Goal: Information Seeking & Learning: Check status

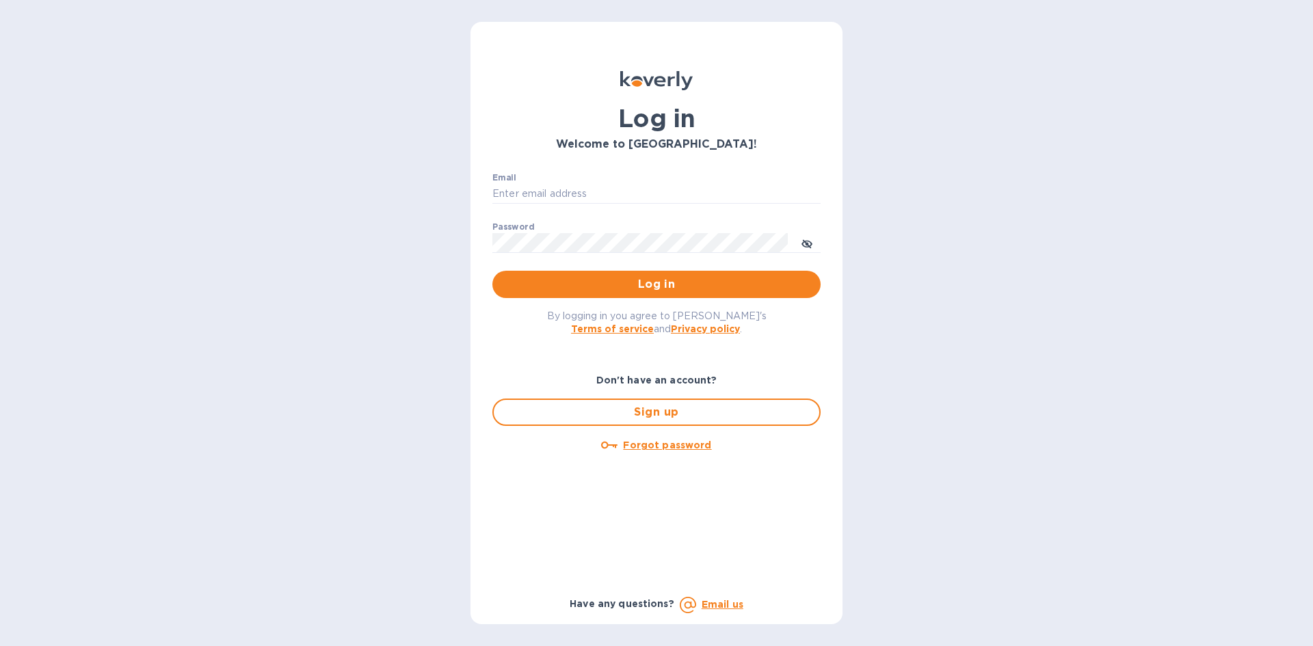
type input "joel@kravyfoods.com"
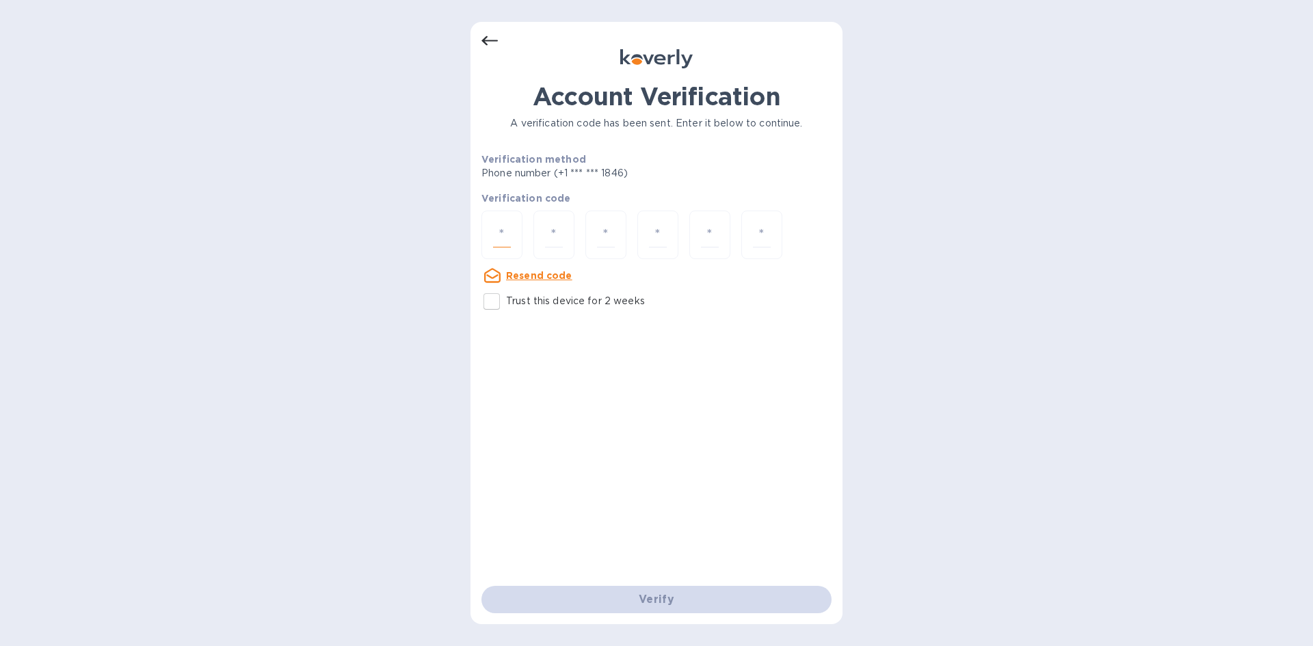
click at [498, 238] on input "number" at bounding box center [502, 234] width 18 height 25
type input "2"
type input "5"
type input "2"
type input "1"
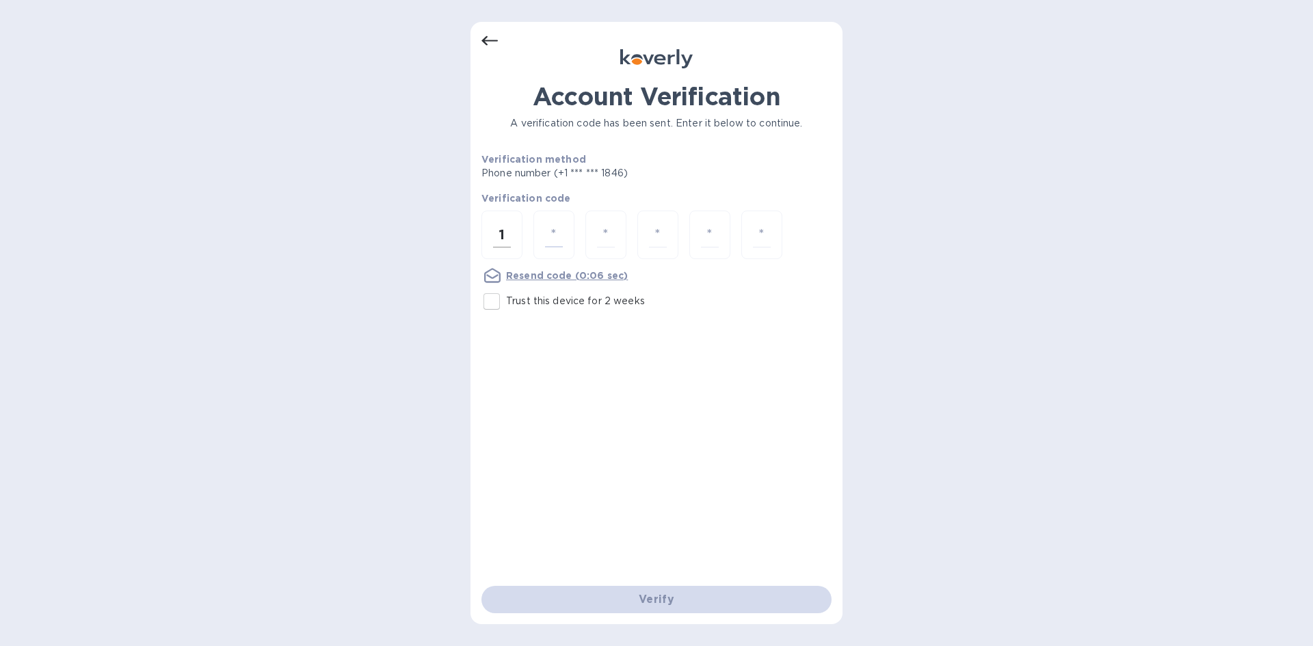
type input "2"
type input "0"
type input "2"
type input "7"
type input "9"
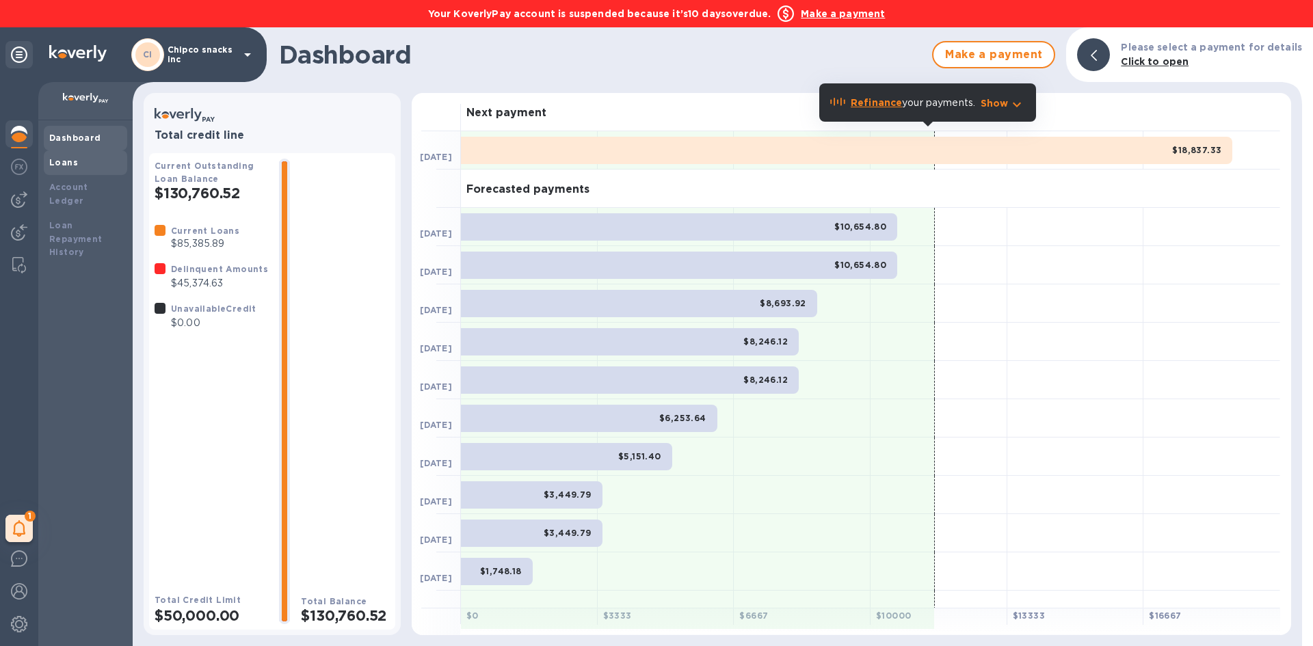
click at [81, 163] on div "Loans" at bounding box center [85, 163] width 72 height 14
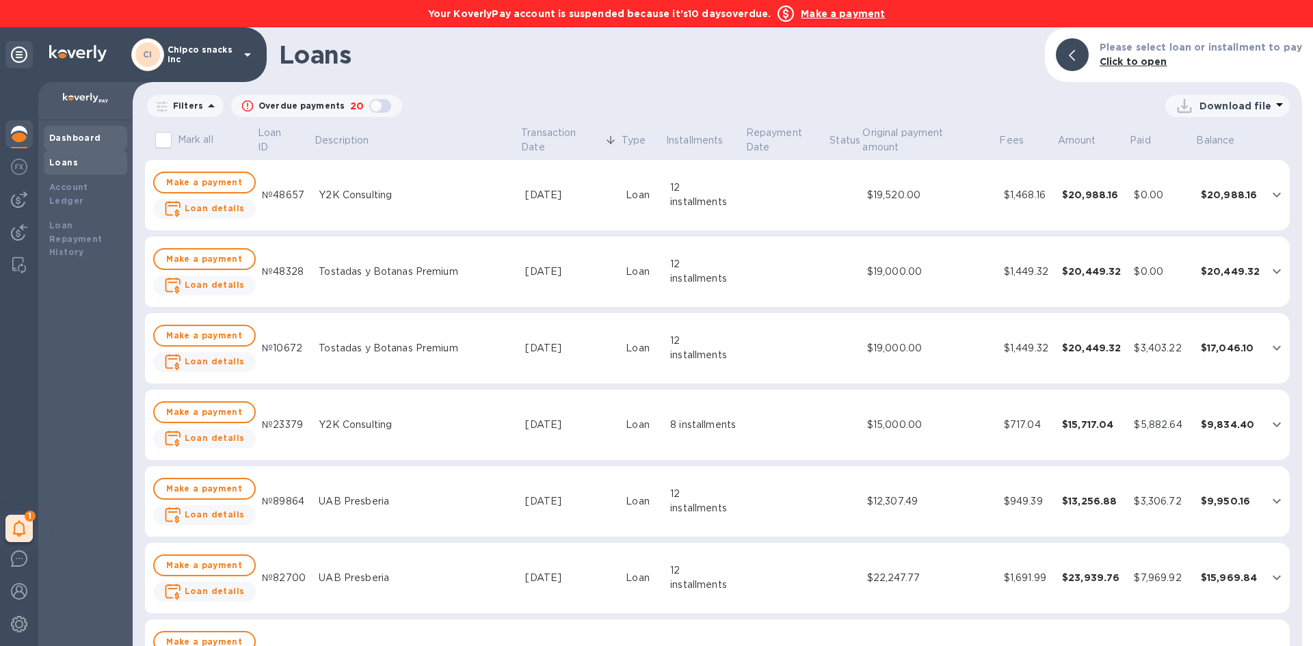
click at [76, 137] on b "Dashboard" at bounding box center [75, 138] width 52 height 10
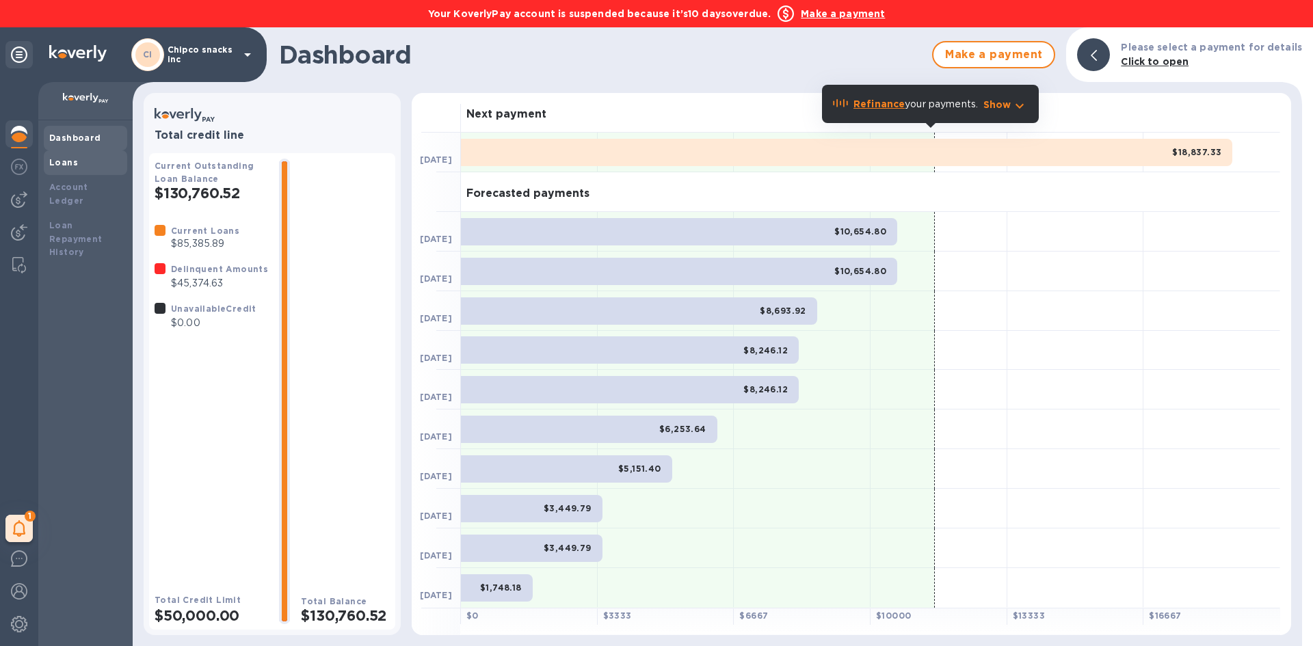
click at [79, 165] on div "Loans" at bounding box center [85, 163] width 72 height 14
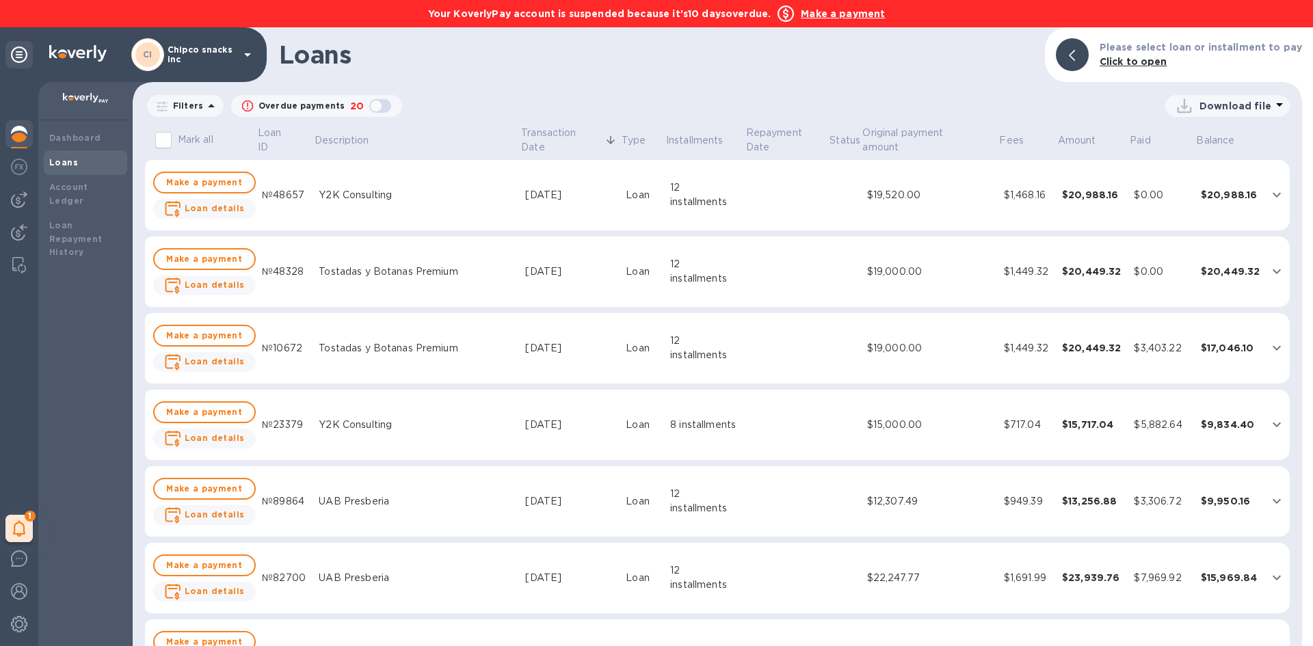
scroll to position [68, 0]
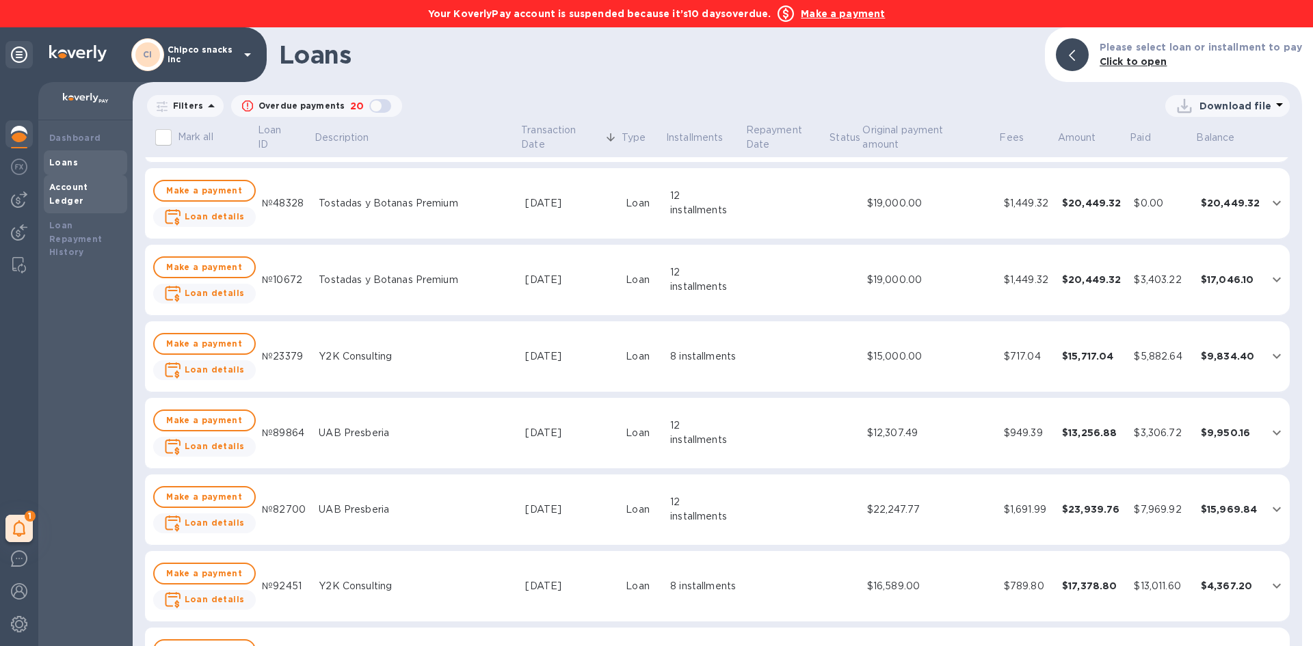
click at [87, 179] on div "Account Ledger" at bounding box center [85, 194] width 83 height 38
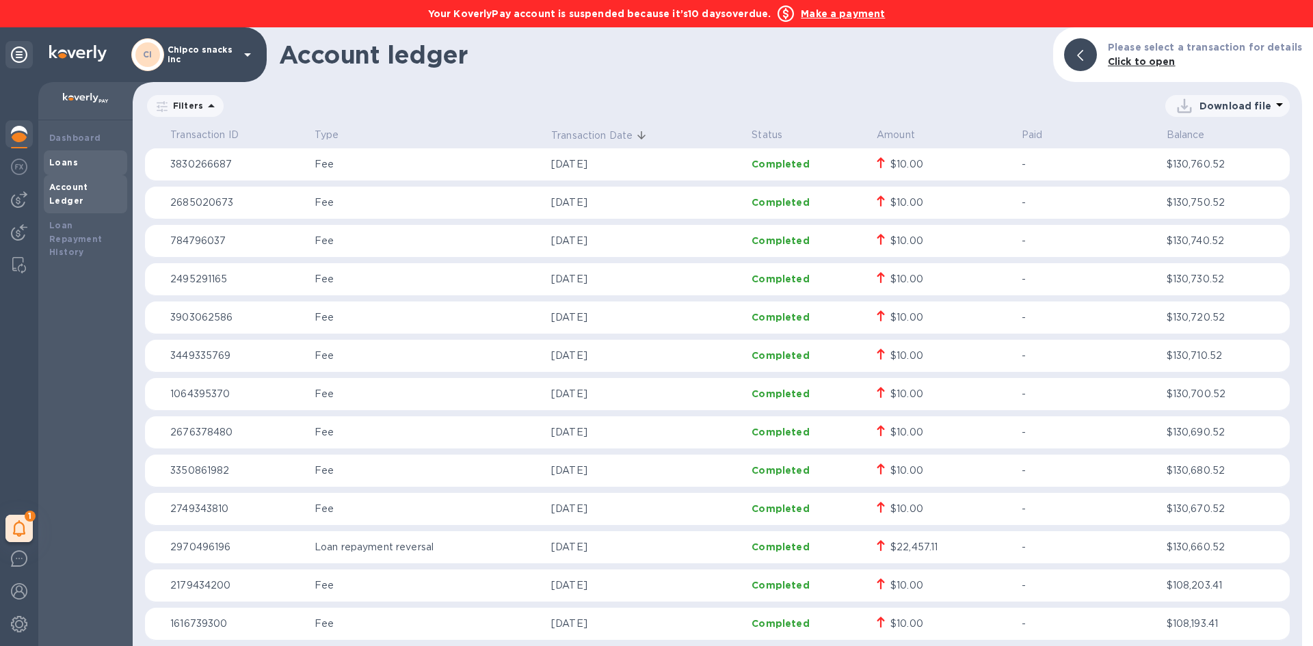
click at [70, 151] on div "Loans" at bounding box center [85, 162] width 83 height 25
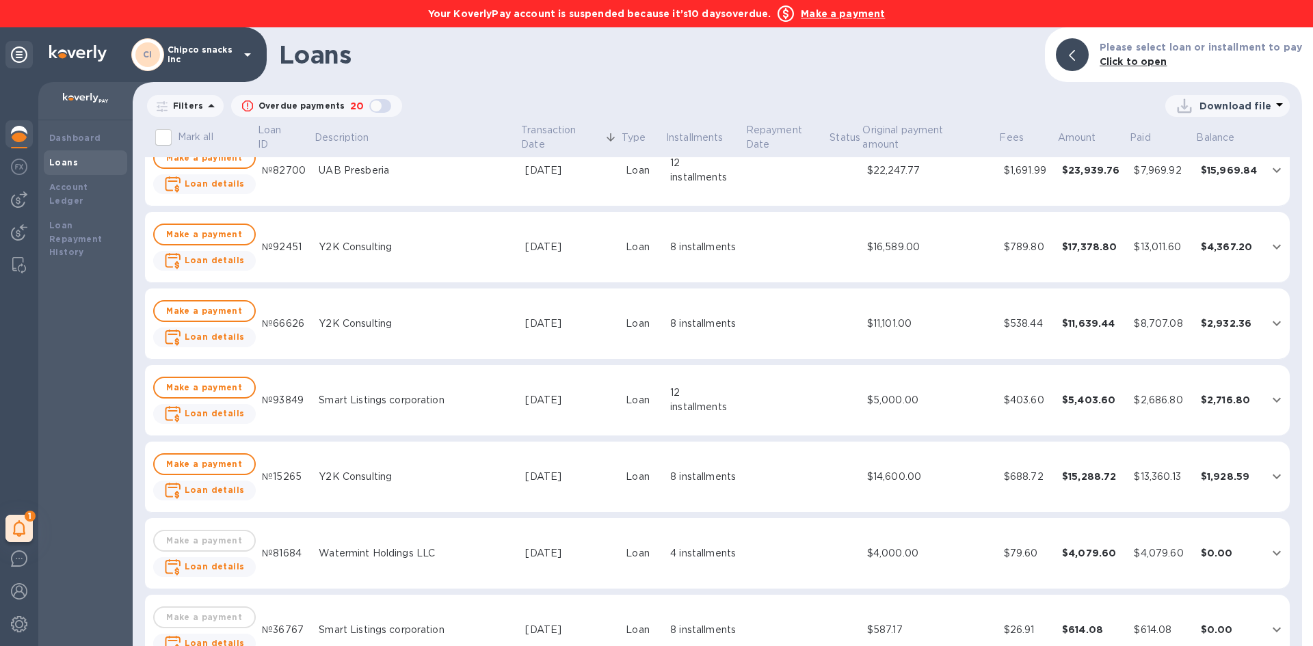
scroll to position [342, 0]
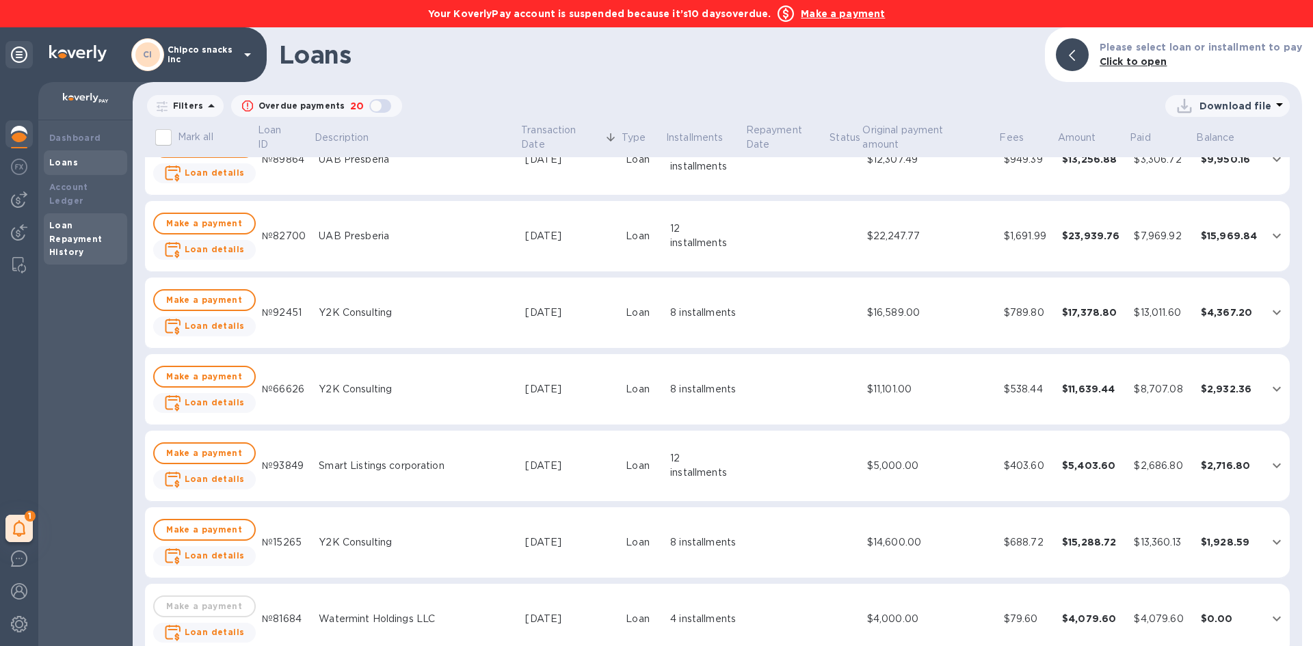
click at [79, 220] on b "Loan Repayment History" at bounding box center [75, 239] width 53 height 38
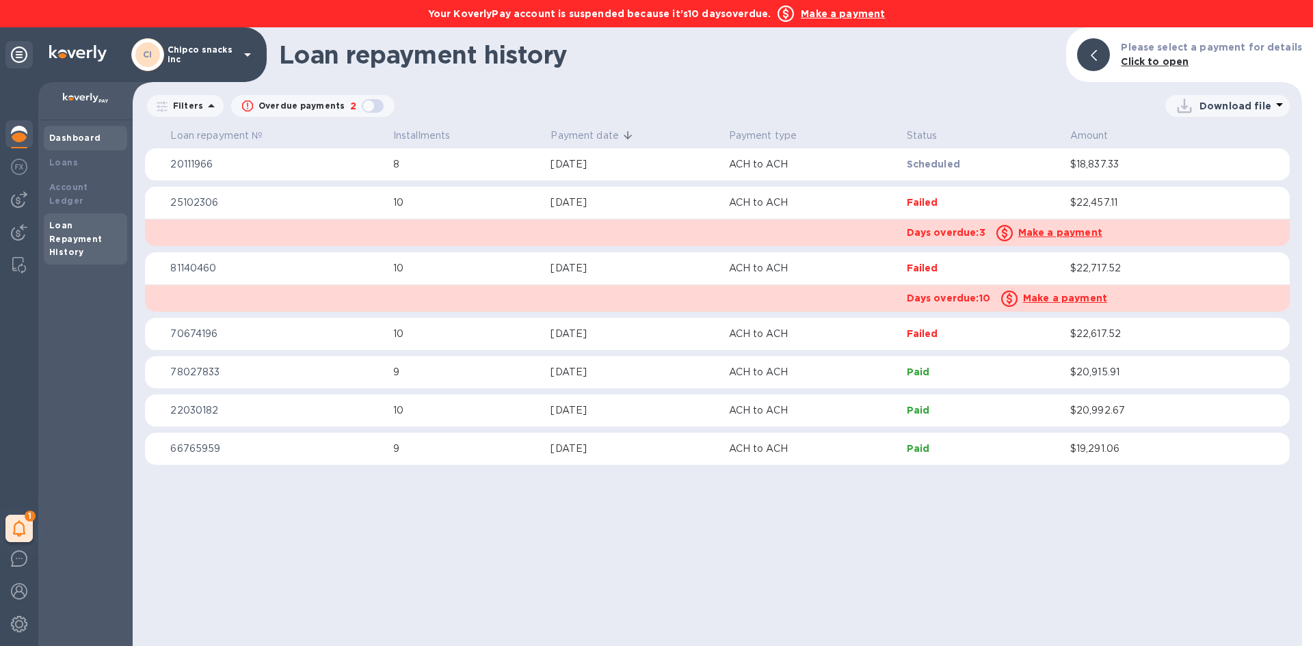
click at [76, 143] on div "Dashboard" at bounding box center [85, 138] width 72 height 14
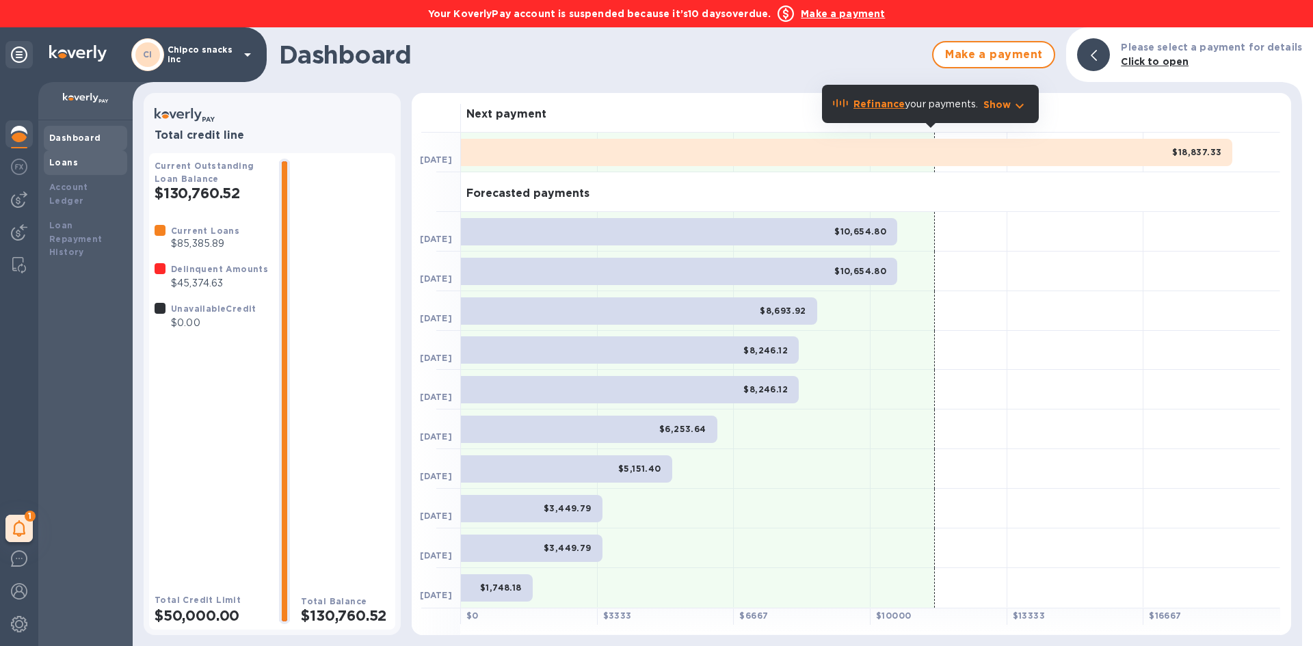
click at [74, 164] on b "Loans" at bounding box center [63, 162] width 29 height 10
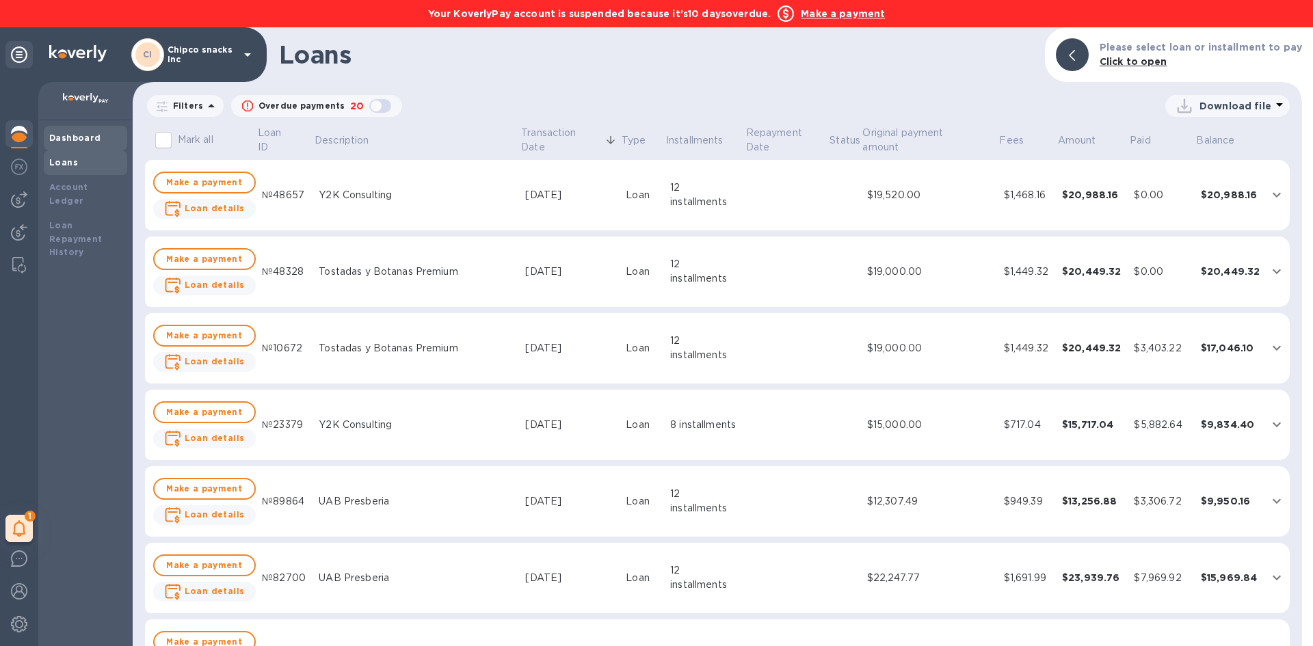
click at [79, 135] on b "Dashboard" at bounding box center [75, 138] width 52 height 10
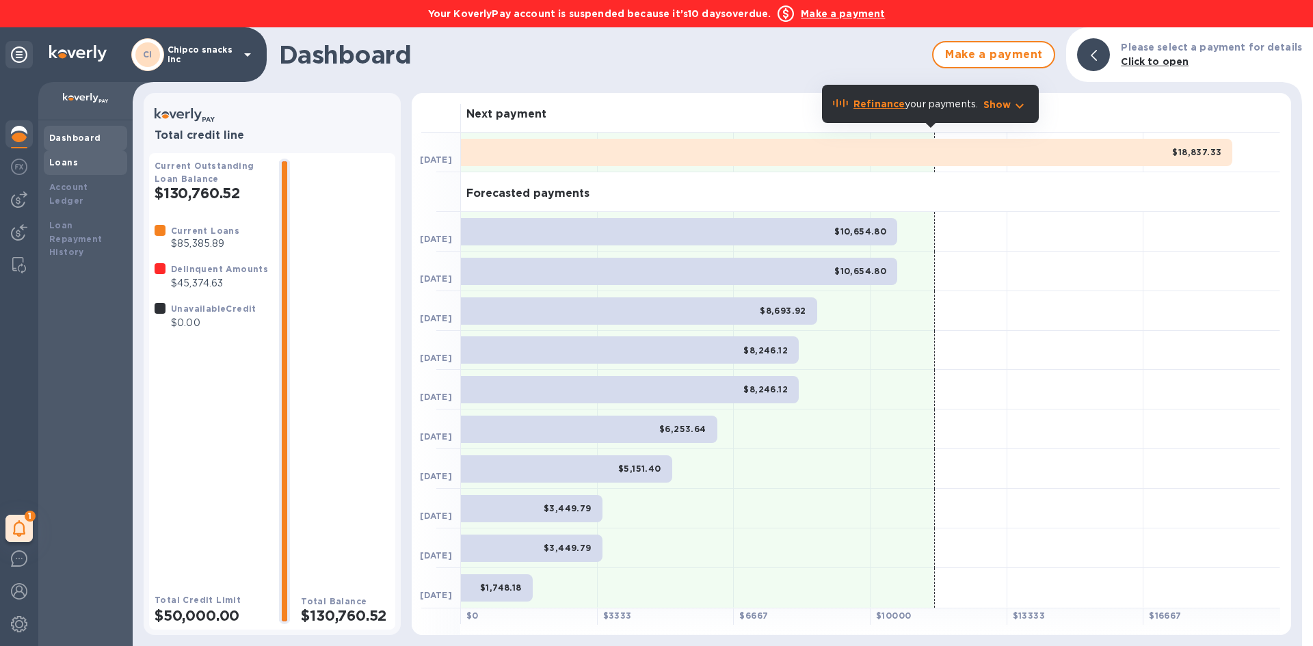
click at [88, 168] on div "Loans" at bounding box center [85, 163] width 72 height 14
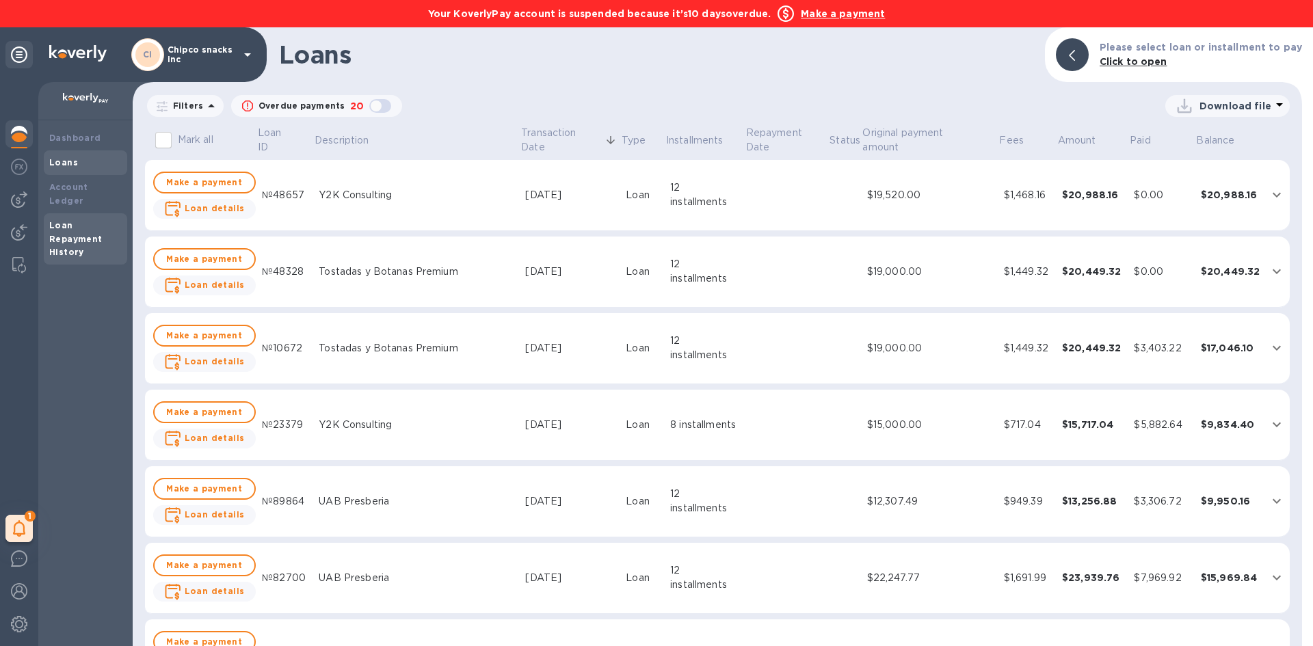
click at [83, 219] on div "Loan Repayment History" at bounding box center [85, 239] width 72 height 41
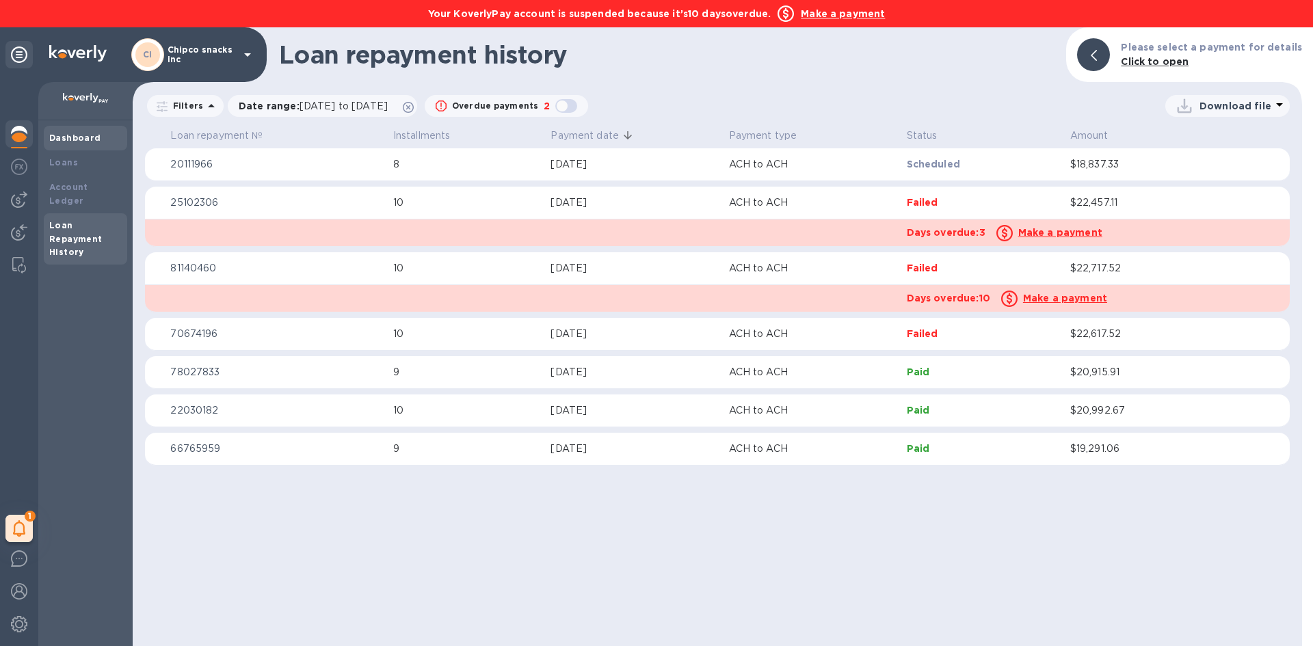
click at [70, 134] on b "Dashboard" at bounding box center [75, 138] width 52 height 10
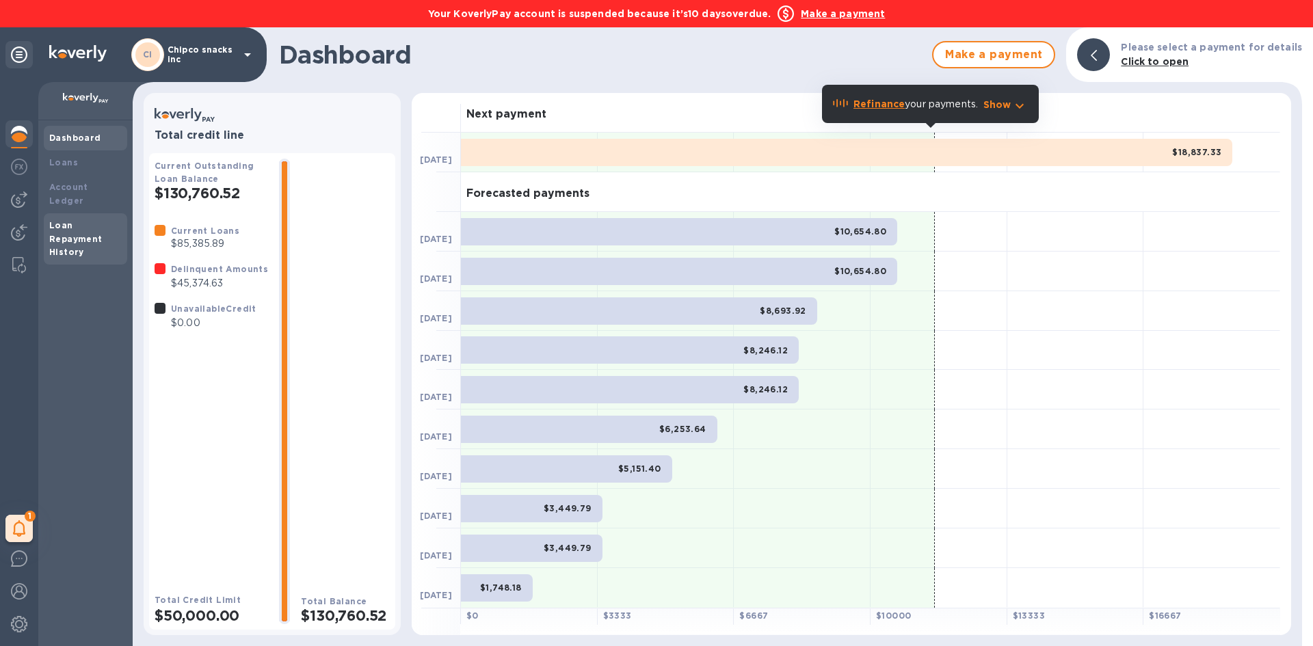
click at [67, 223] on b "Loan Repayment History" at bounding box center [75, 239] width 53 height 38
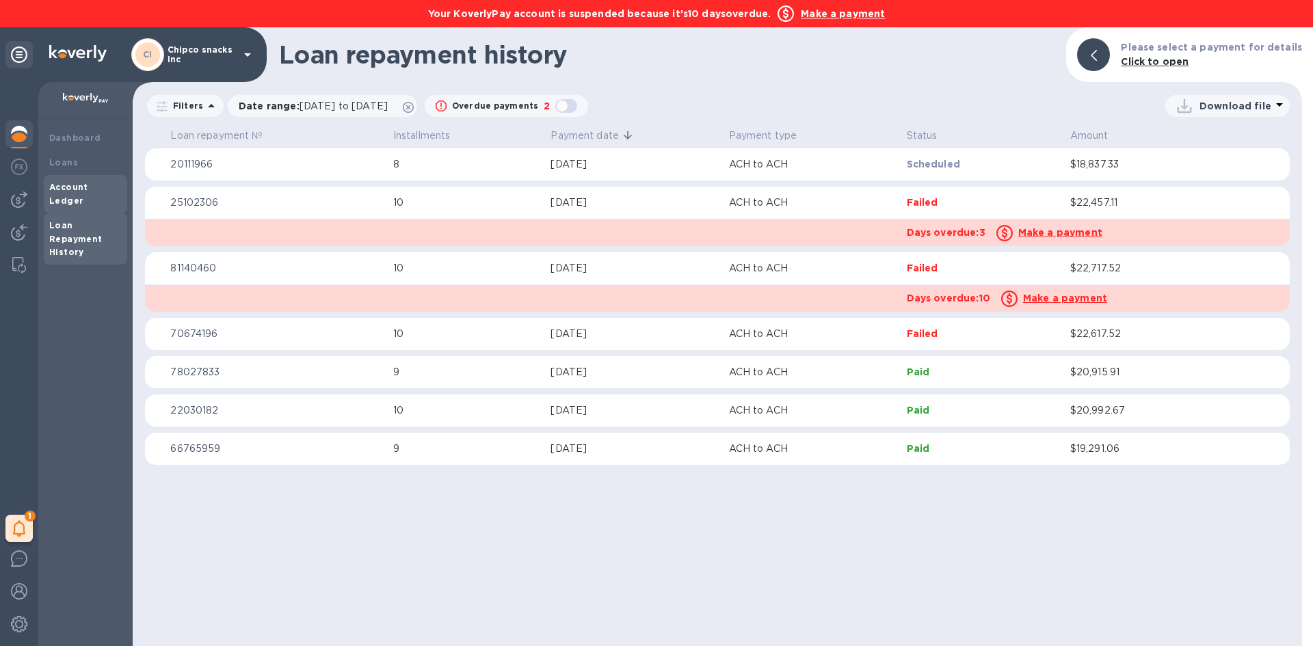
click at [68, 182] on b "Account Ledger" at bounding box center [68, 194] width 39 height 24
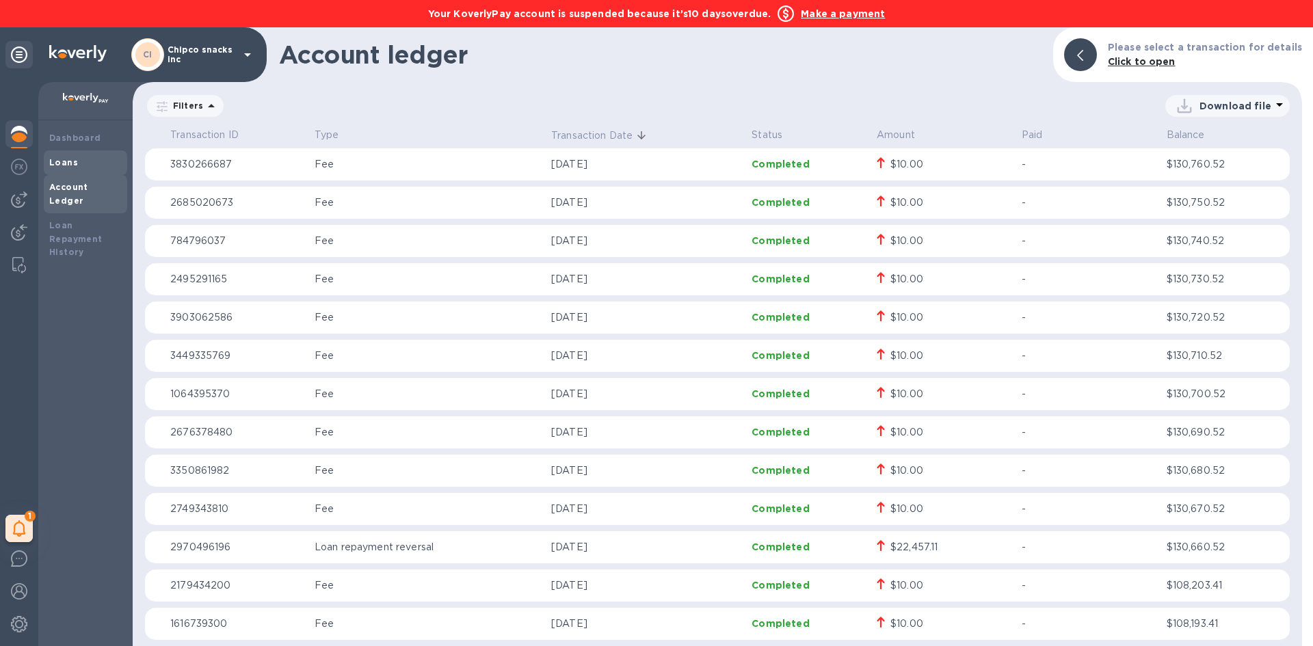
click at [84, 152] on div "Loans" at bounding box center [85, 162] width 83 height 25
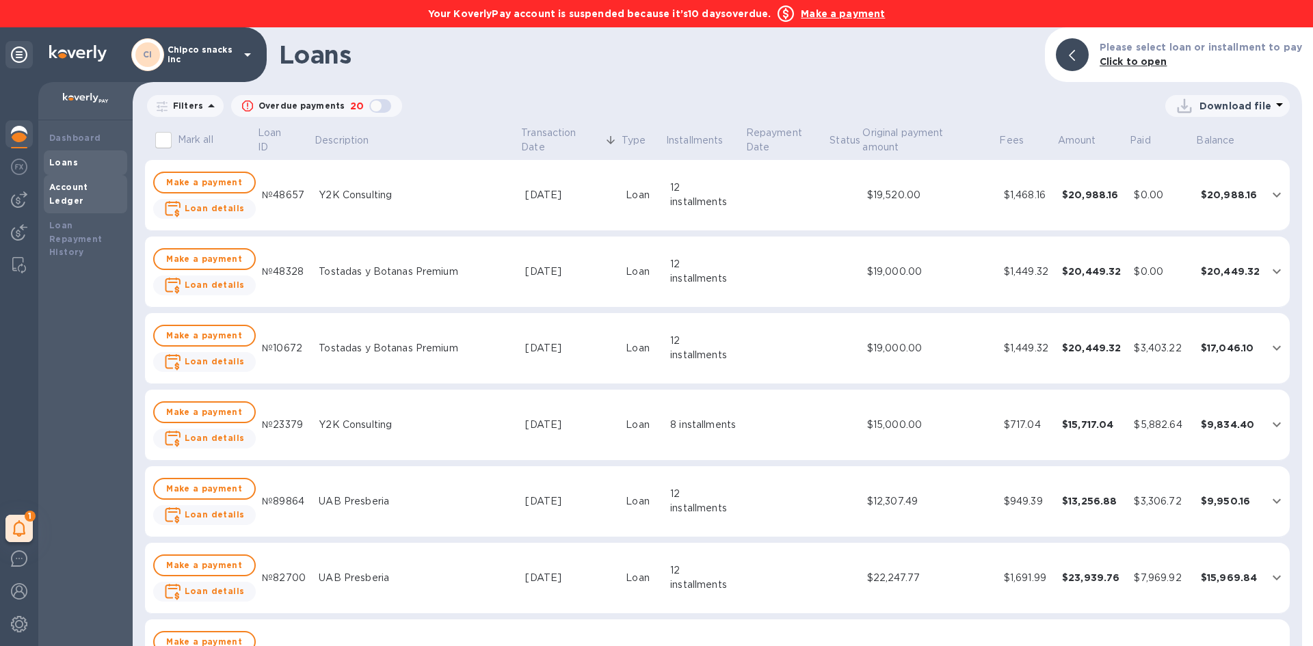
click at [87, 196] on div "Account Ledger" at bounding box center [85, 194] width 83 height 38
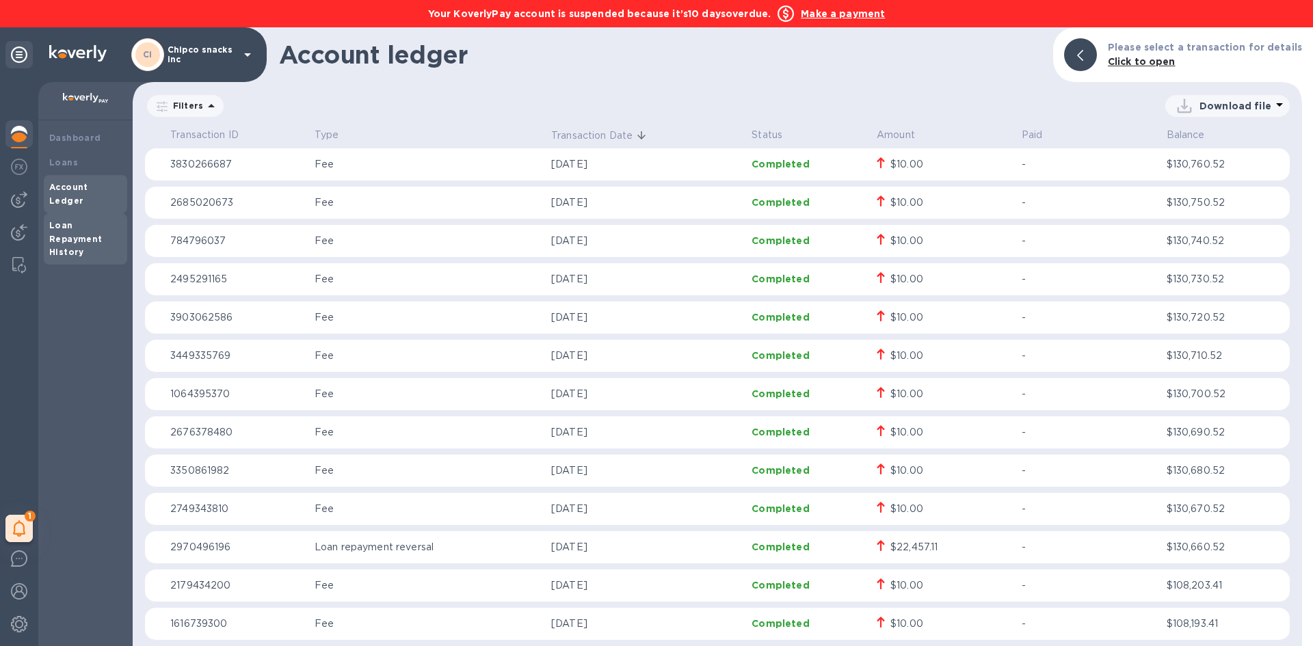
click at [81, 219] on div "Loan Repayment History" at bounding box center [85, 239] width 72 height 41
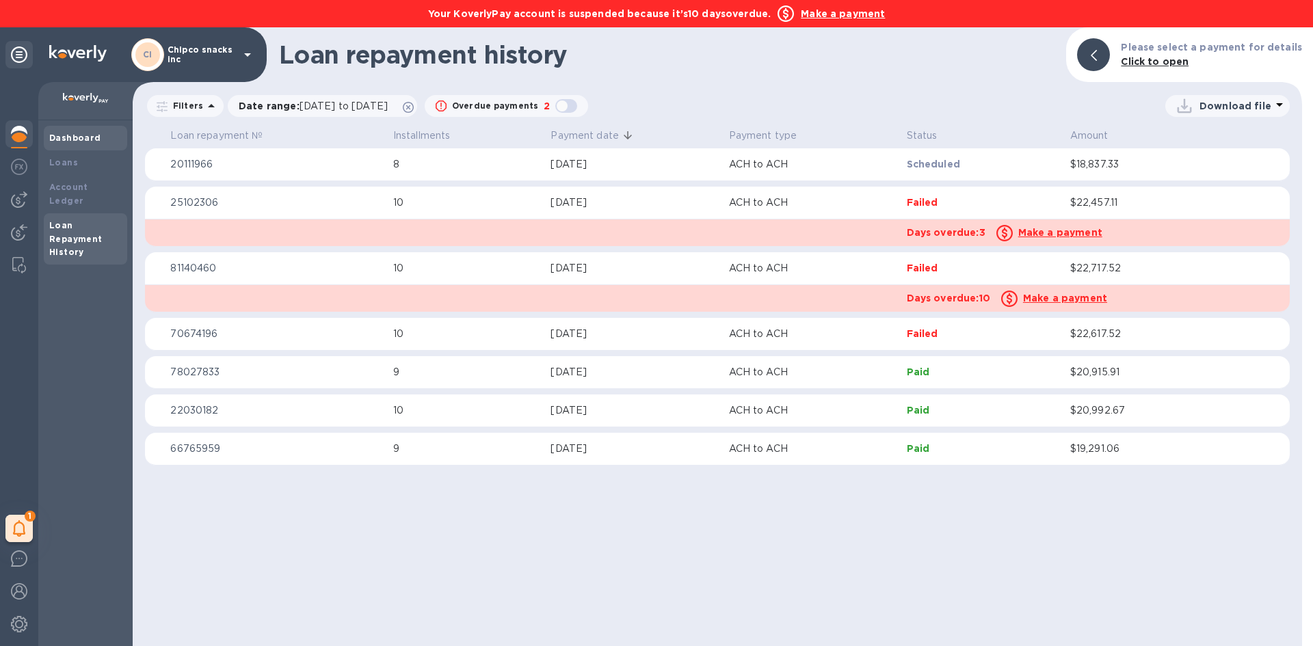
click at [79, 149] on div "Dashboard" at bounding box center [85, 138] width 83 height 25
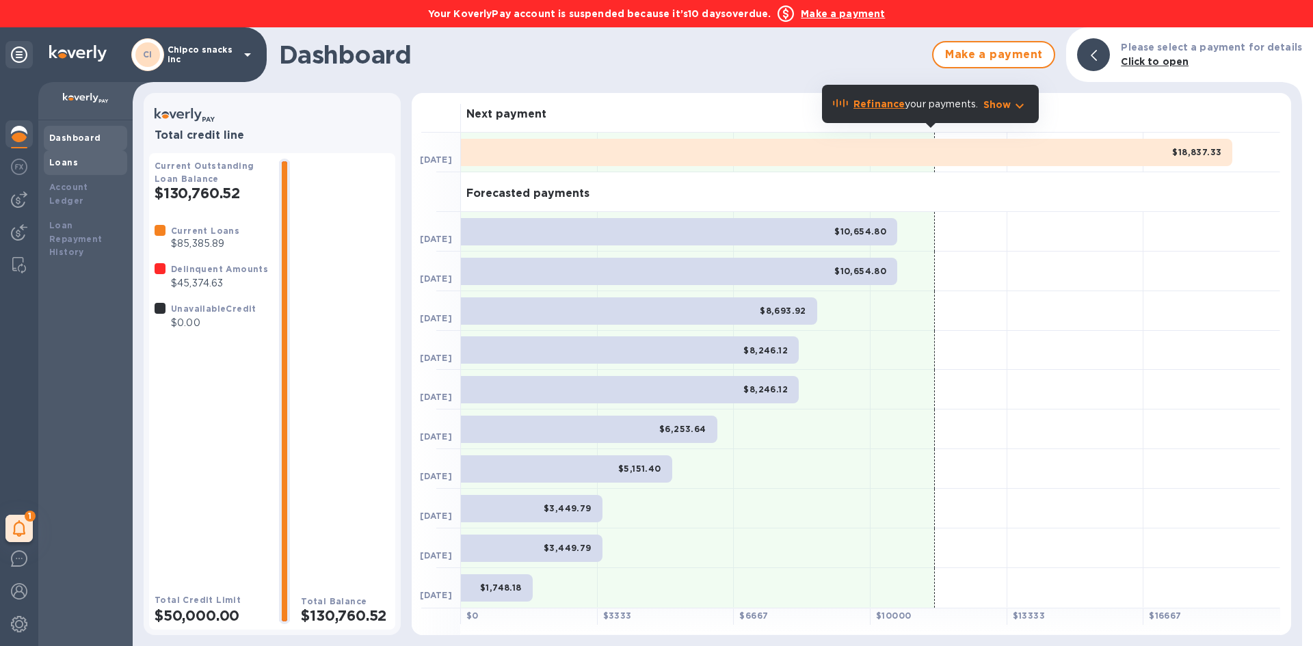
click at [74, 164] on b "Loans" at bounding box center [63, 162] width 29 height 10
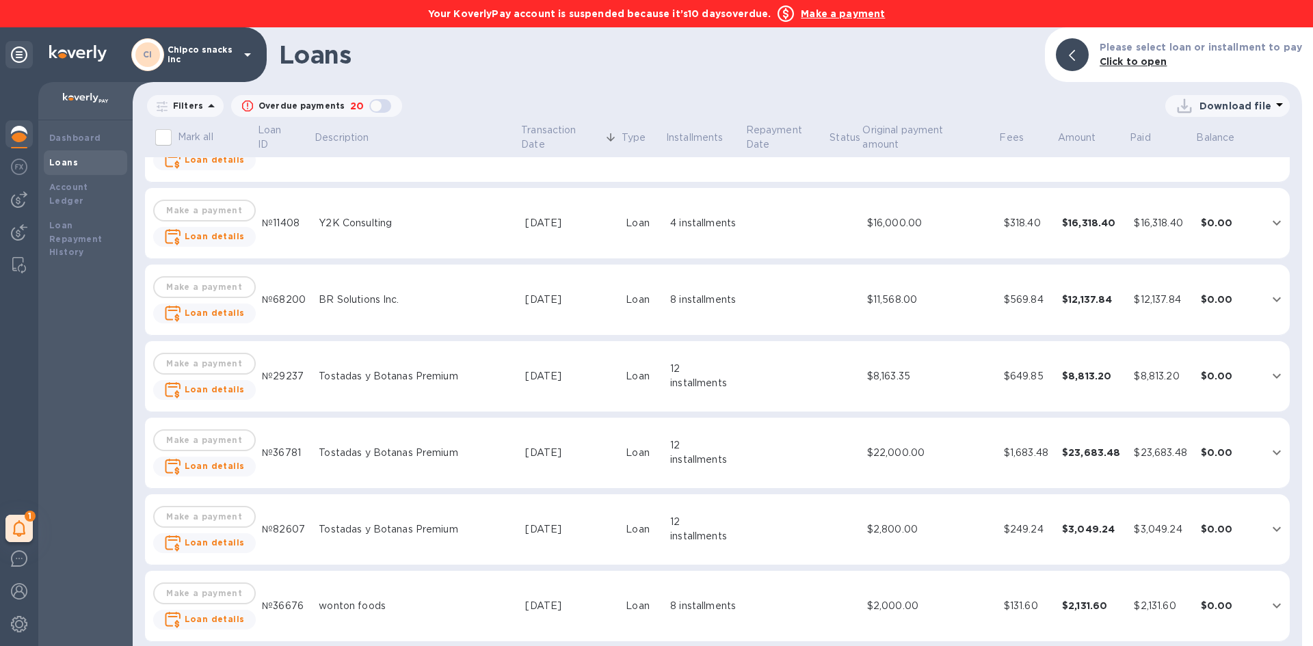
scroll to position [1504, 0]
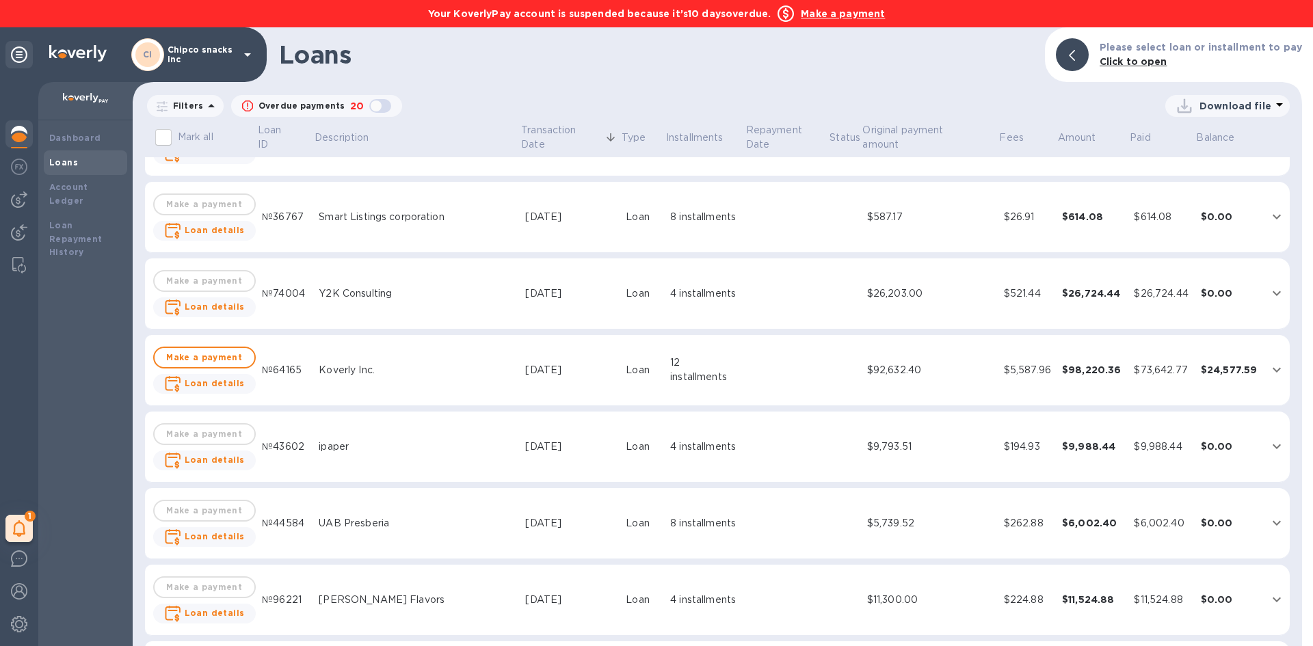
click at [1084, 375] on div "$98,220.36" at bounding box center [1093, 370] width 62 height 14
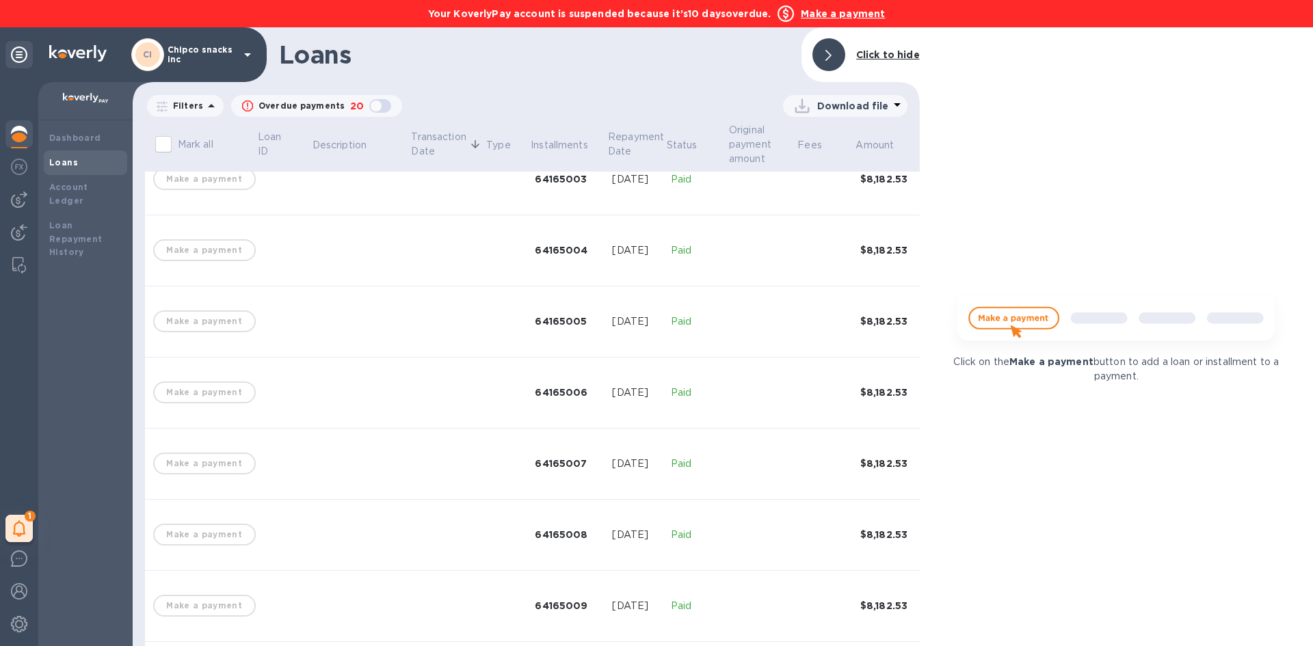
scroll to position [1108, 0]
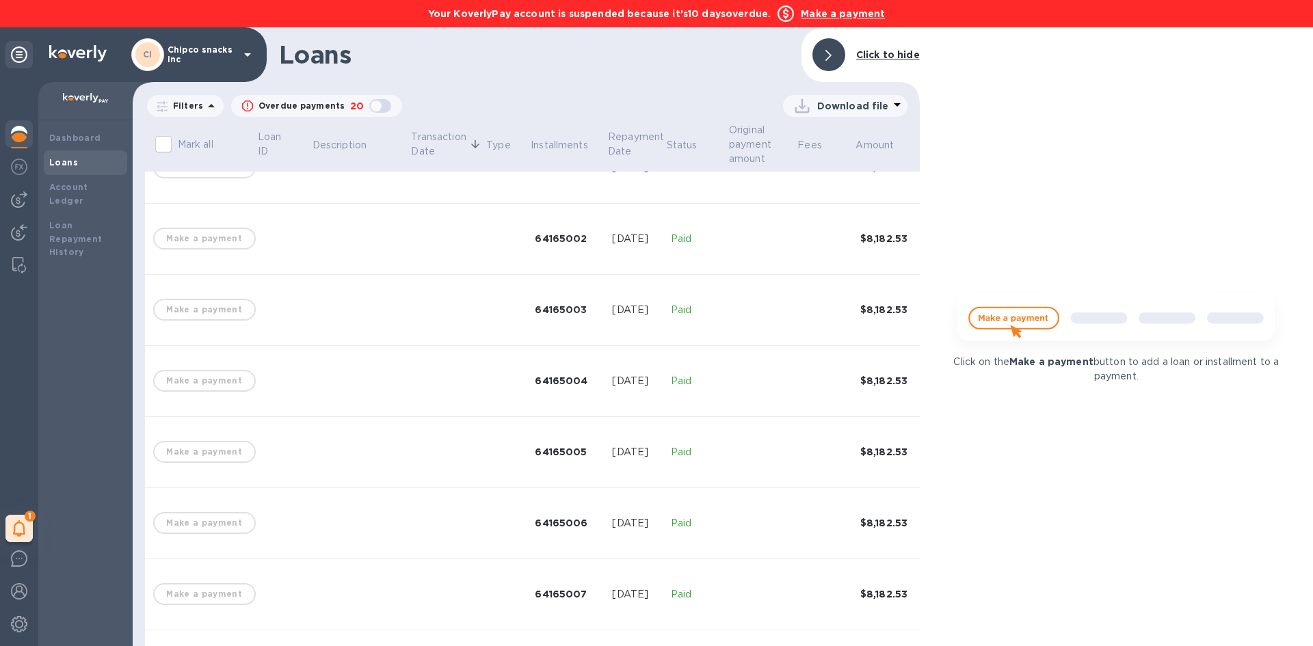
click at [826, 55] on div at bounding box center [828, 54] width 33 height 33
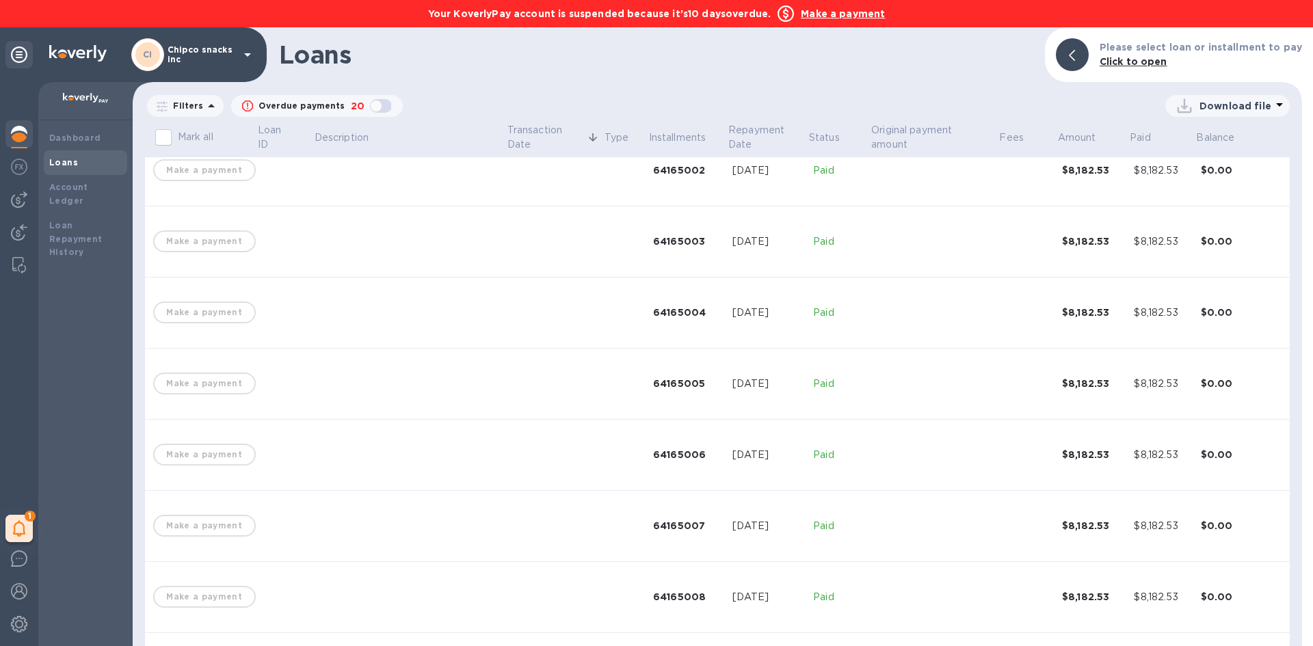
scroll to position [684, 0]
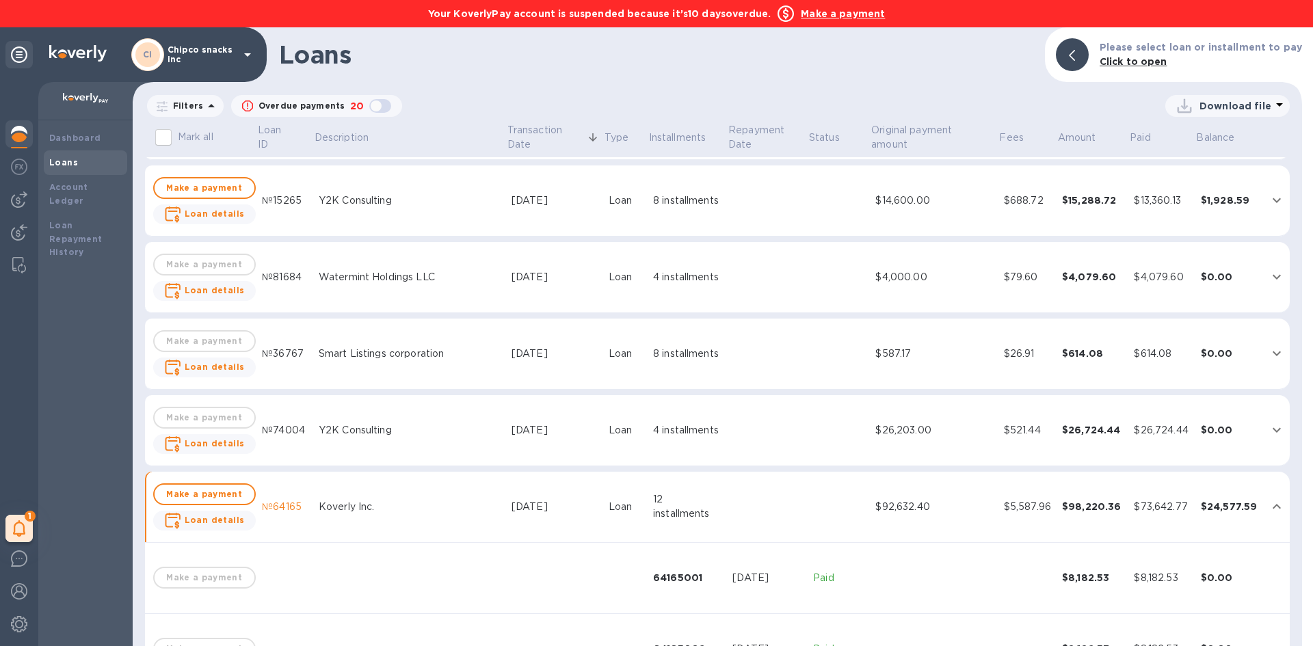
click at [195, 53] on p "Chipco snacks inc" at bounding box center [202, 54] width 68 height 19
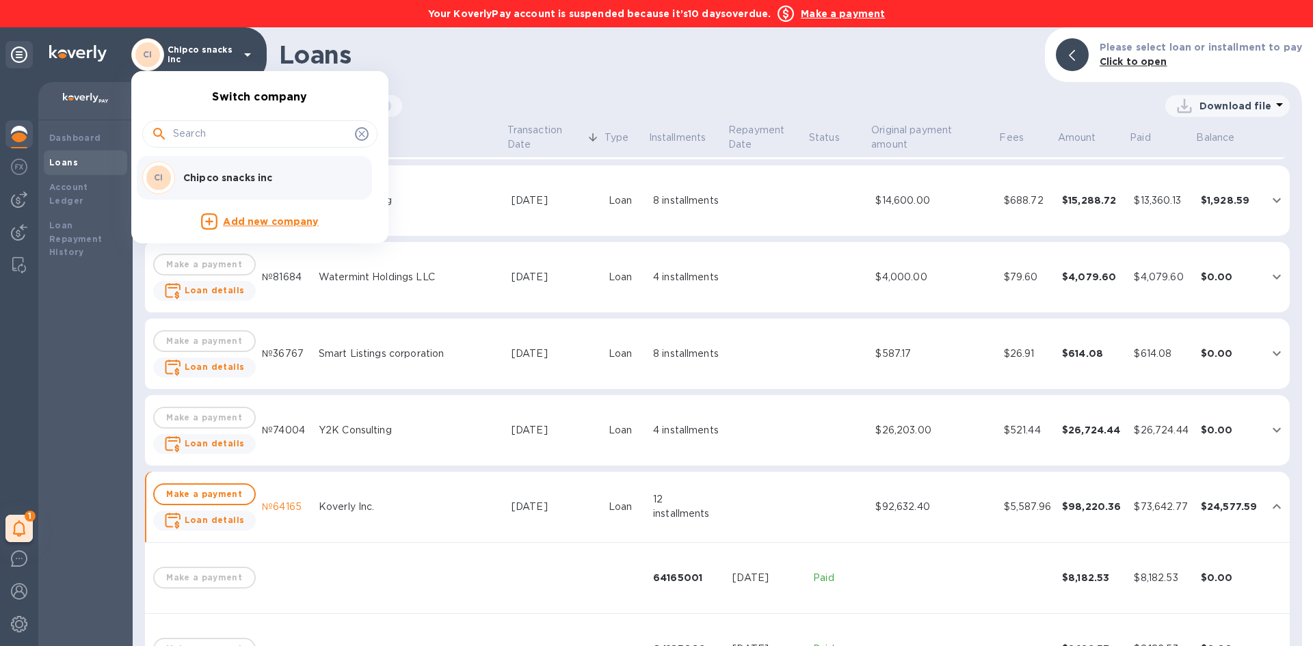
click at [20, 621] on div at bounding box center [656, 323] width 1313 height 646
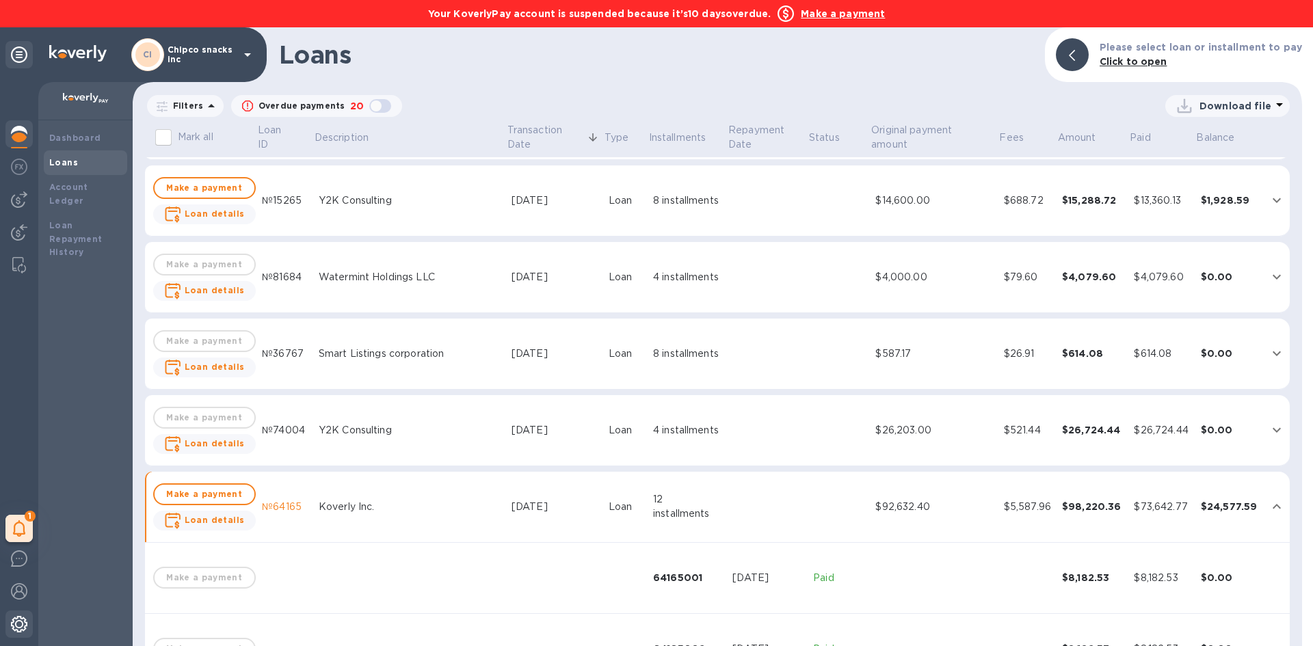
click at [13, 616] on img at bounding box center [19, 624] width 16 height 16
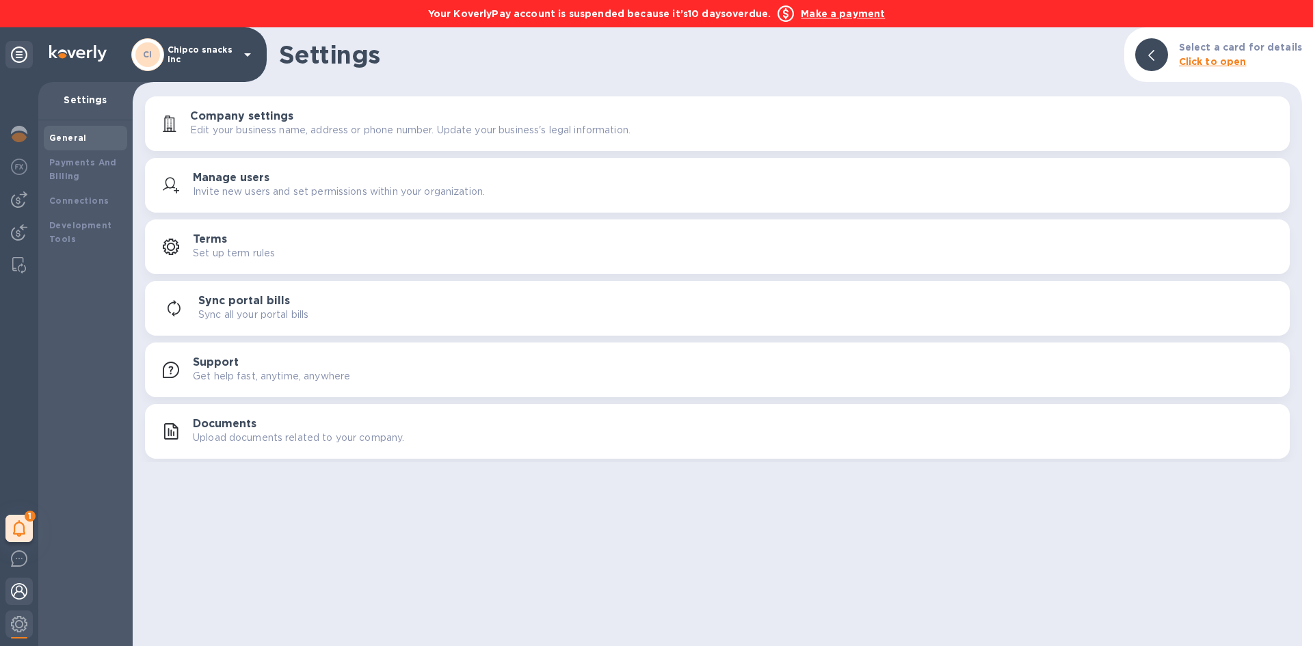
click at [16, 595] on img at bounding box center [19, 591] width 16 height 16
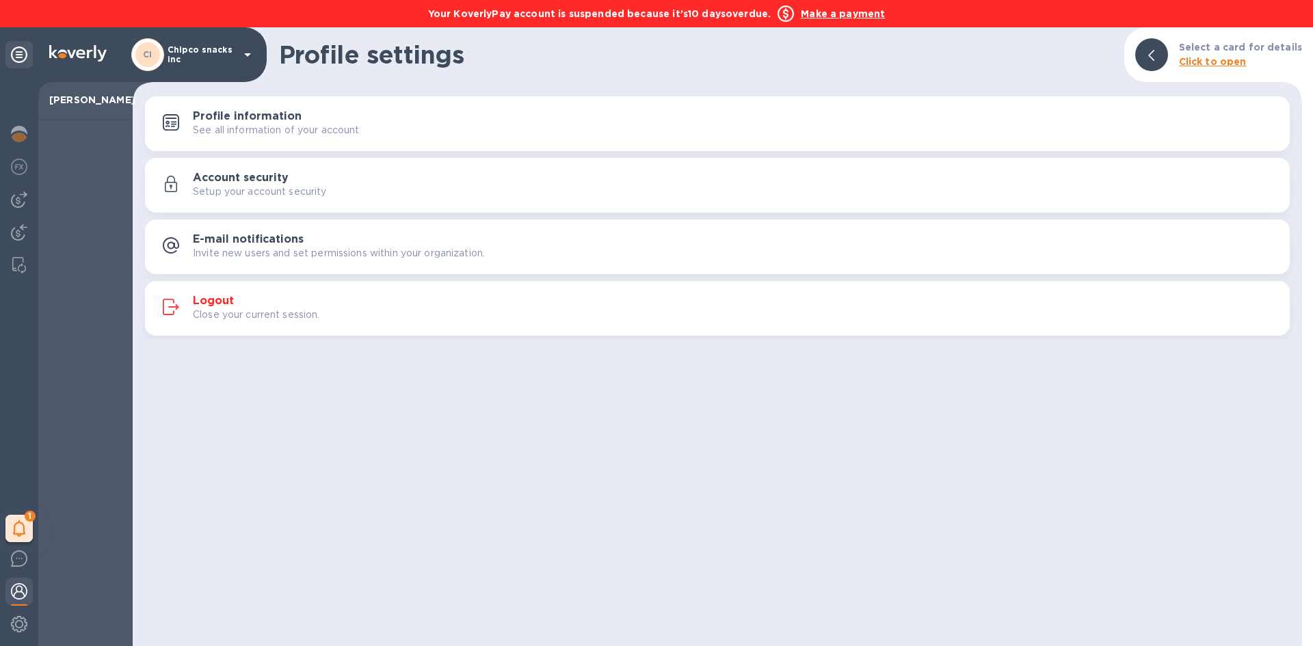
click at [204, 300] on h3 "Logout" at bounding box center [213, 301] width 41 height 13
